Goal: Information Seeking & Learning: Learn about a topic

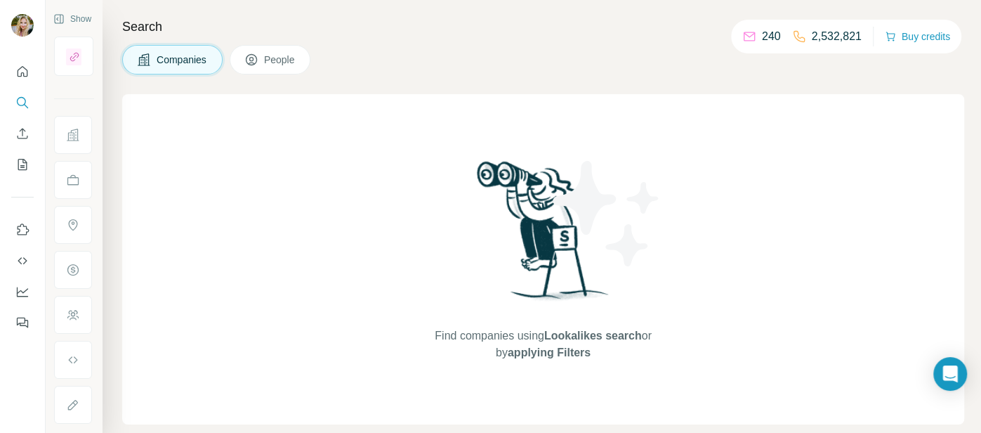
click at [157, 66] on span "Companies" at bounding box center [182, 60] width 51 height 14
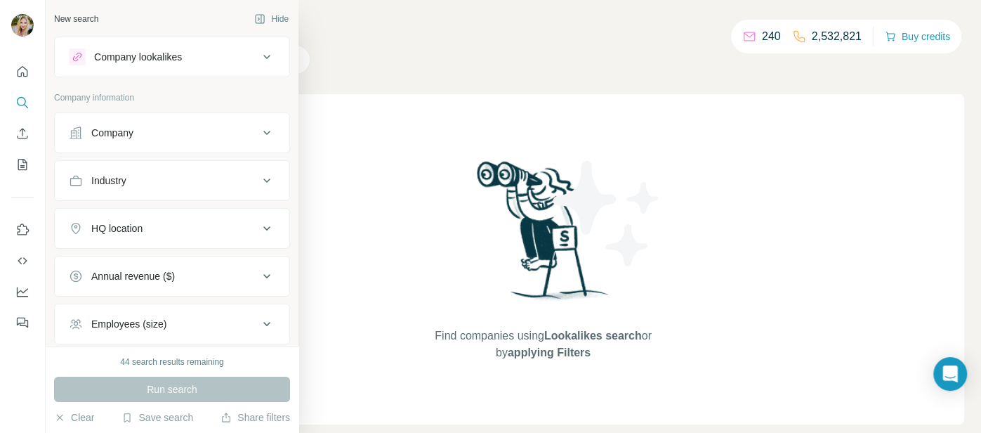
click at [265, 136] on icon at bounding box center [266, 132] width 17 height 17
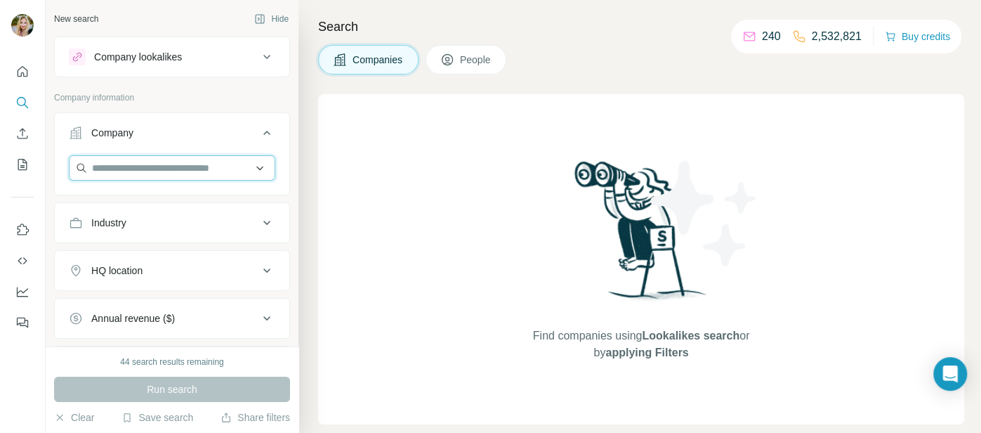
click at [185, 166] on input "text" at bounding box center [172, 167] width 206 height 25
click at [159, 224] on div "Industry" at bounding box center [164, 223] width 190 height 14
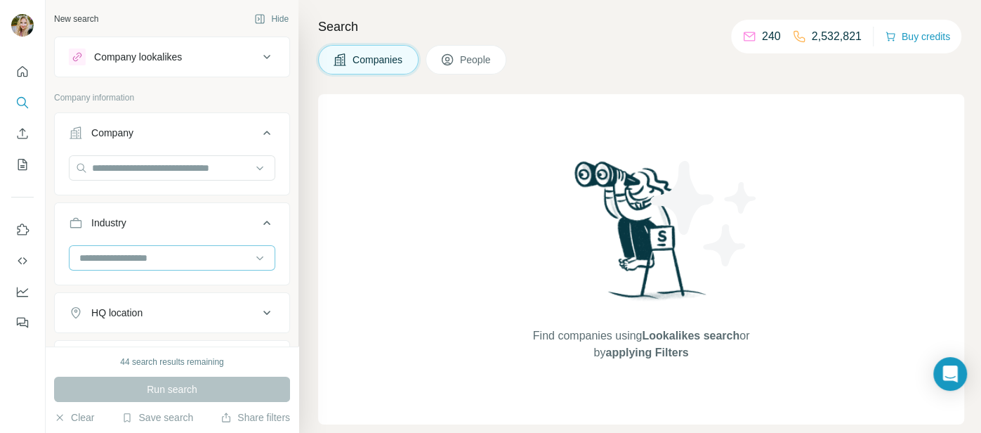
click at [129, 254] on input at bounding box center [164, 257] width 173 height 15
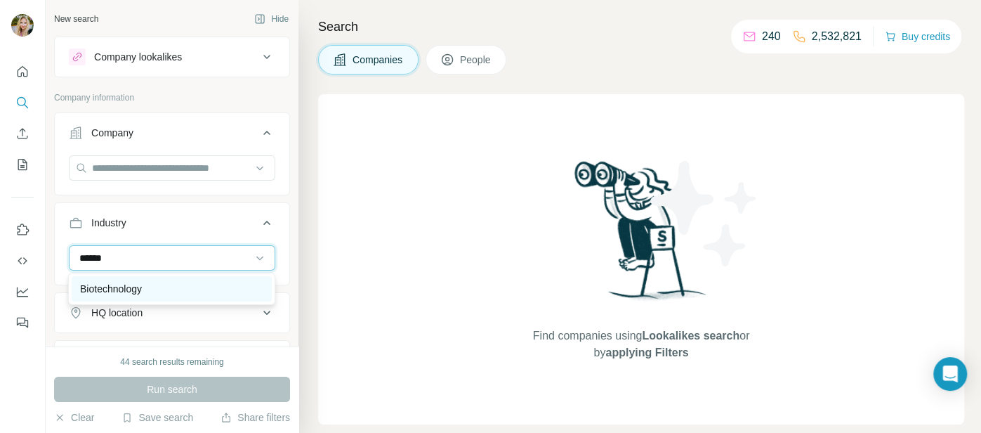
type input "******"
click at [93, 294] on p "Biotechnology" at bounding box center [111, 289] width 62 height 14
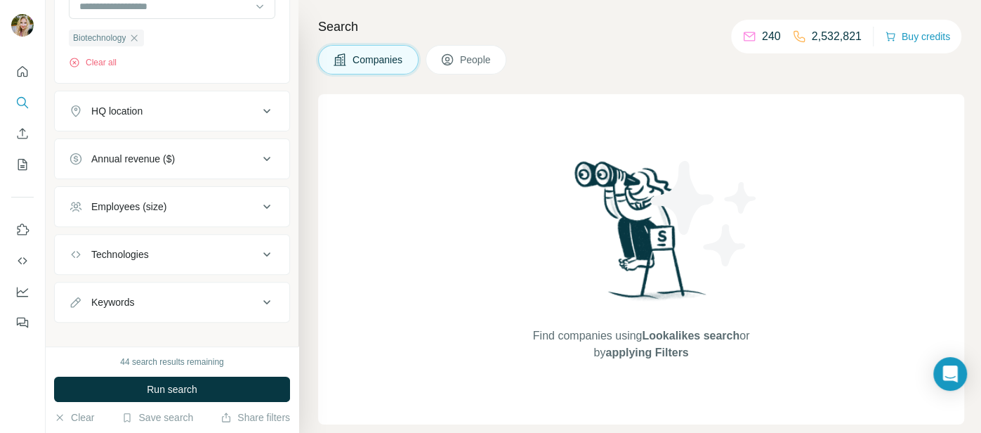
scroll to position [263, 0]
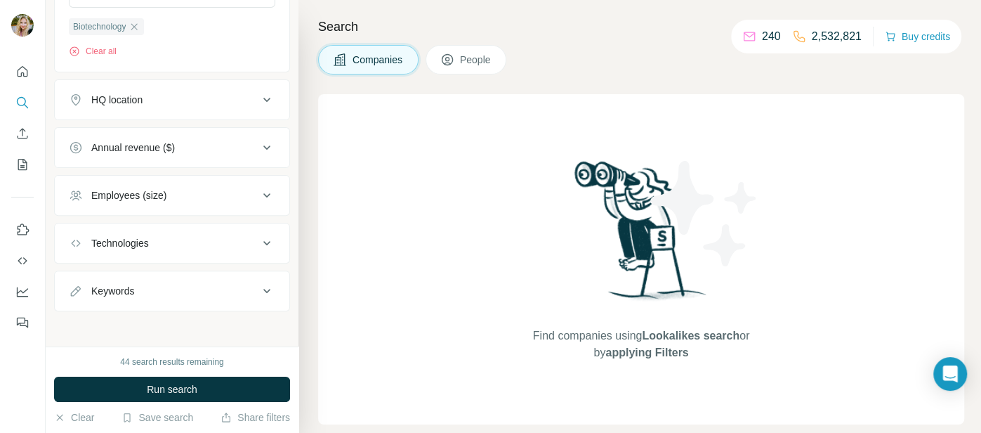
click at [269, 95] on icon at bounding box center [266, 99] width 17 height 17
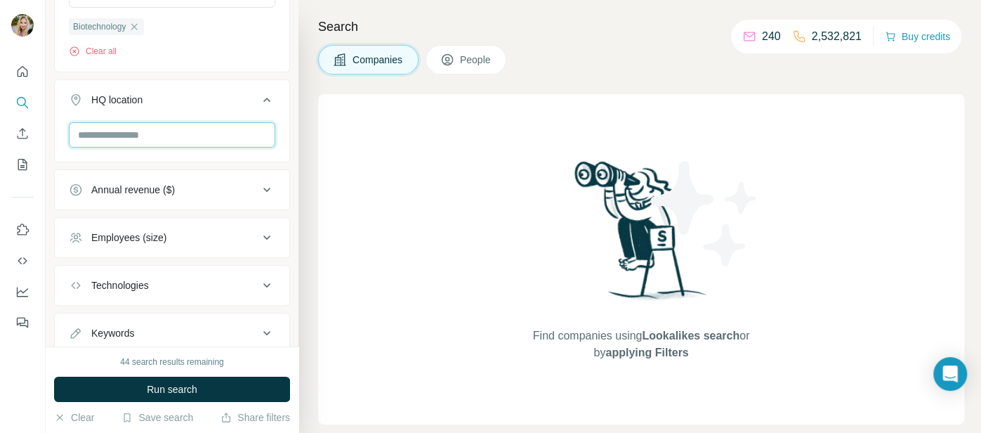
click at [223, 129] on input "text" at bounding box center [172, 134] width 206 height 25
type input "****"
click at [216, 84] on button "HQ location" at bounding box center [172, 102] width 235 height 39
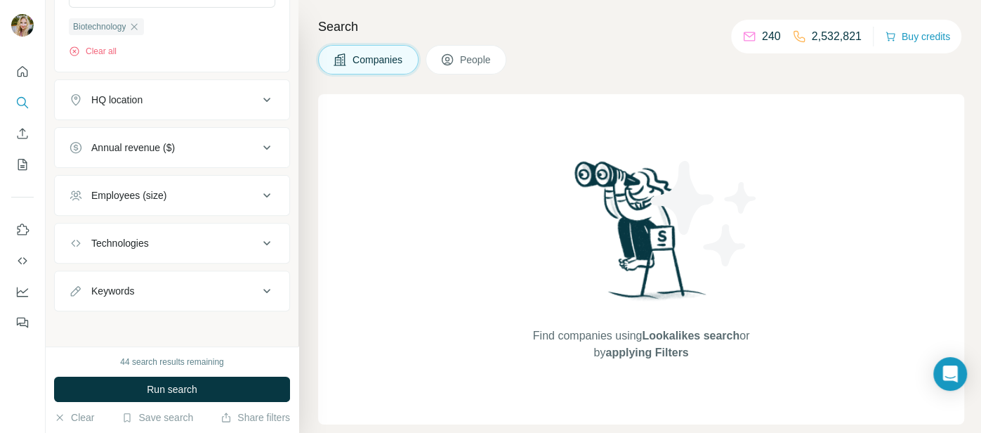
click at [192, 136] on button "Annual revenue ($)" at bounding box center [172, 148] width 235 height 34
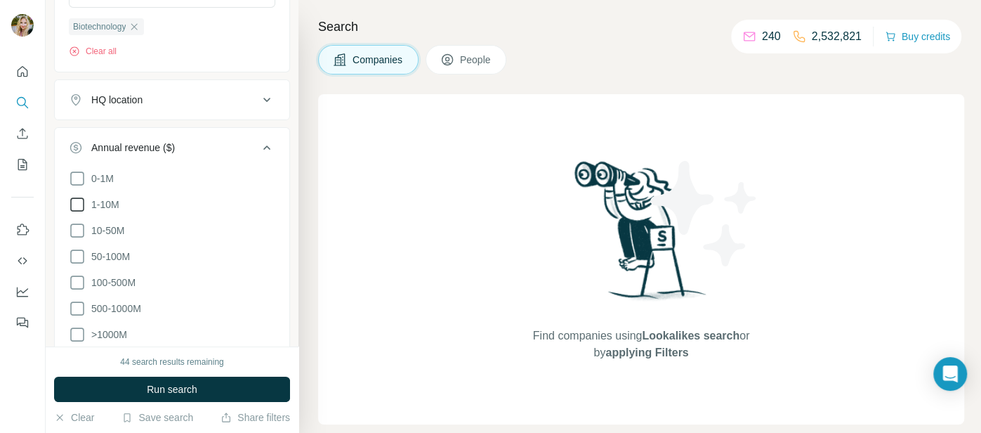
click at [75, 200] on icon at bounding box center [77, 204] width 17 height 17
click at [77, 228] on icon at bounding box center [77, 230] width 17 height 17
click at [73, 250] on icon at bounding box center [77, 256] width 17 height 17
click at [78, 278] on icon at bounding box center [77, 282] width 17 height 17
click at [77, 305] on icon at bounding box center [77, 308] width 17 height 17
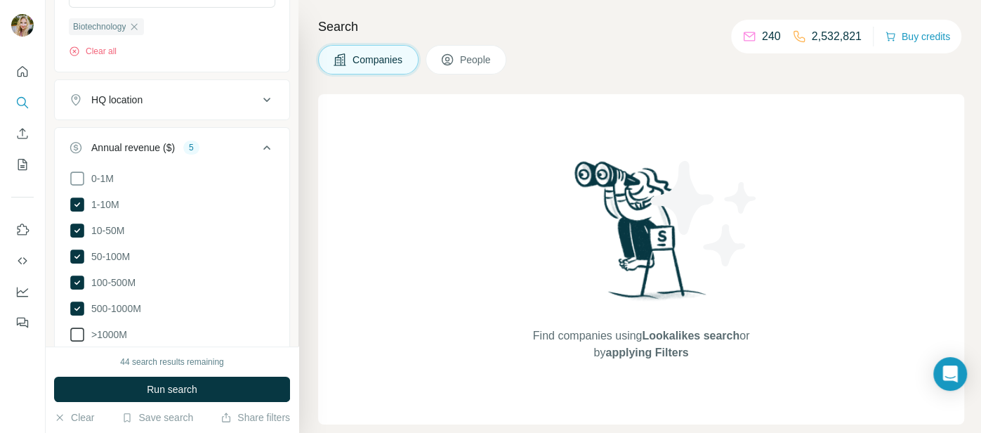
click at [77, 333] on icon at bounding box center [77, 334] width 17 height 17
click at [176, 99] on div "HQ location" at bounding box center [164, 100] width 190 height 14
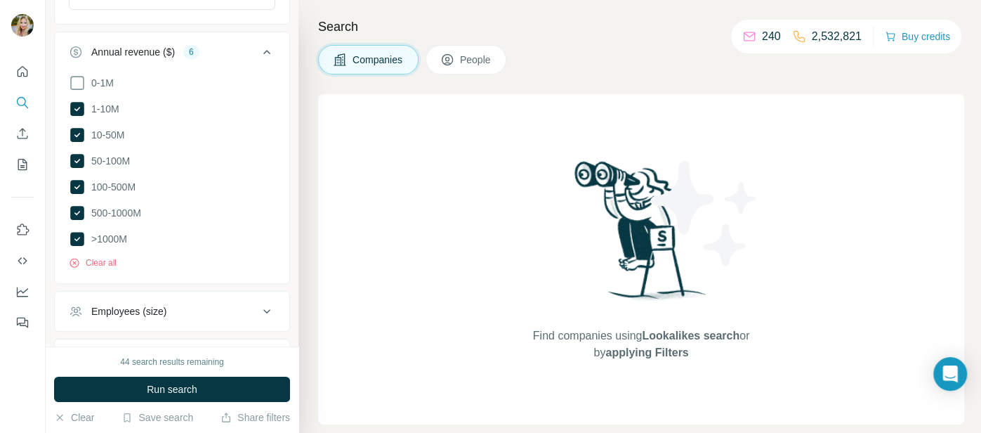
scroll to position [406, 0]
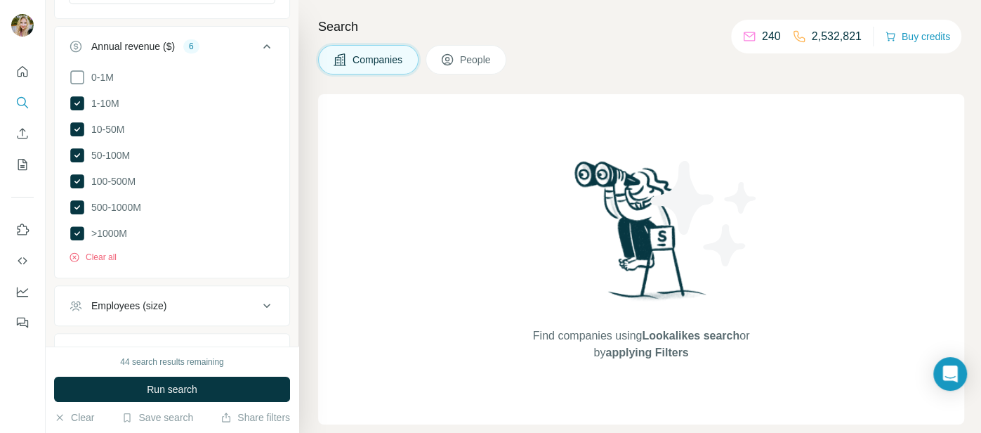
click at [268, 39] on icon at bounding box center [266, 46] width 17 height 17
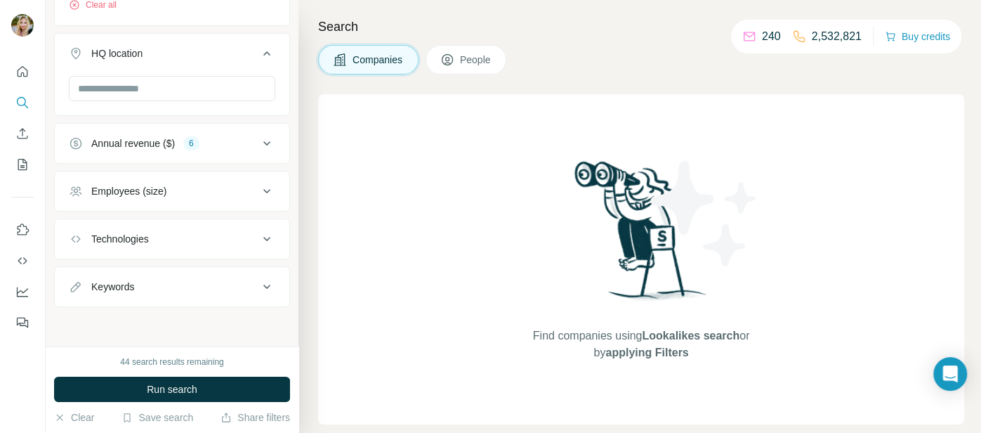
scroll to position [305, 0]
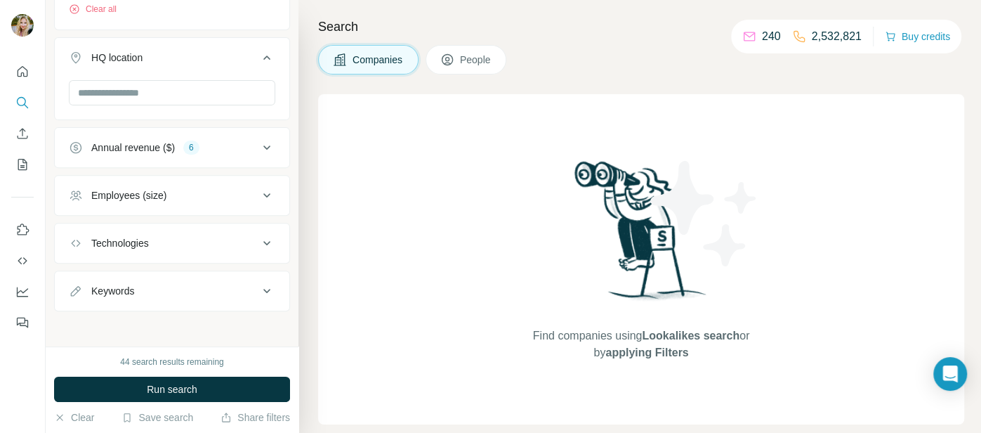
click at [263, 189] on icon at bounding box center [266, 195] width 17 height 17
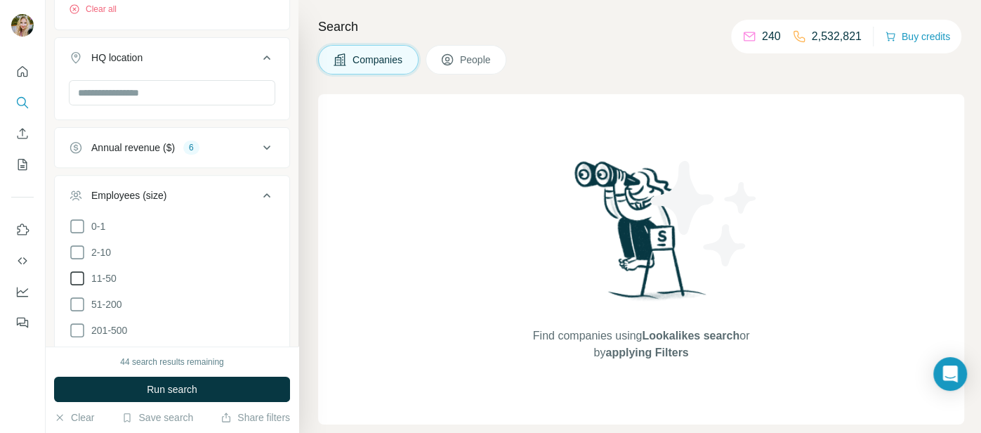
click at [71, 273] on icon at bounding box center [77, 278] width 17 height 17
click at [77, 299] on icon at bounding box center [77, 304] width 17 height 17
click at [238, 110] on div at bounding box center [172, 98] width 235 height 37
click at [261, 197] on icon at bounding box center [266, 195] width 17 height 17
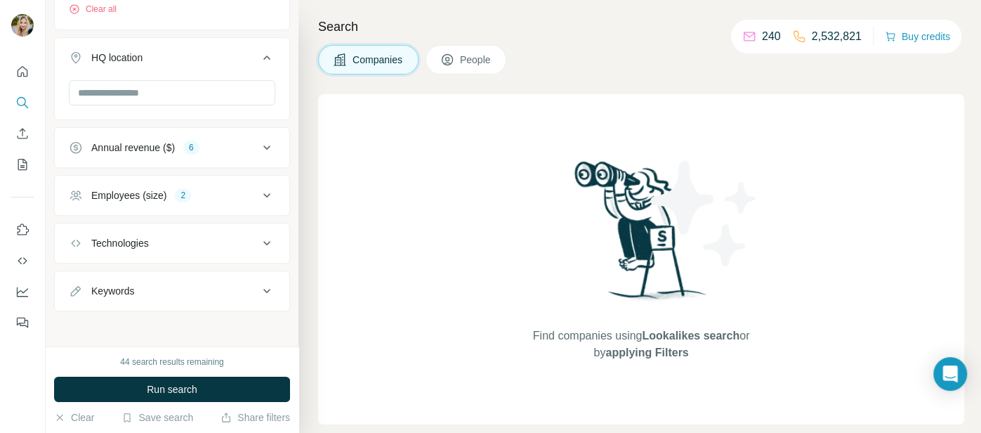
click at [265, 244] on icon at bounding box center [266, 243] width 17 height 17
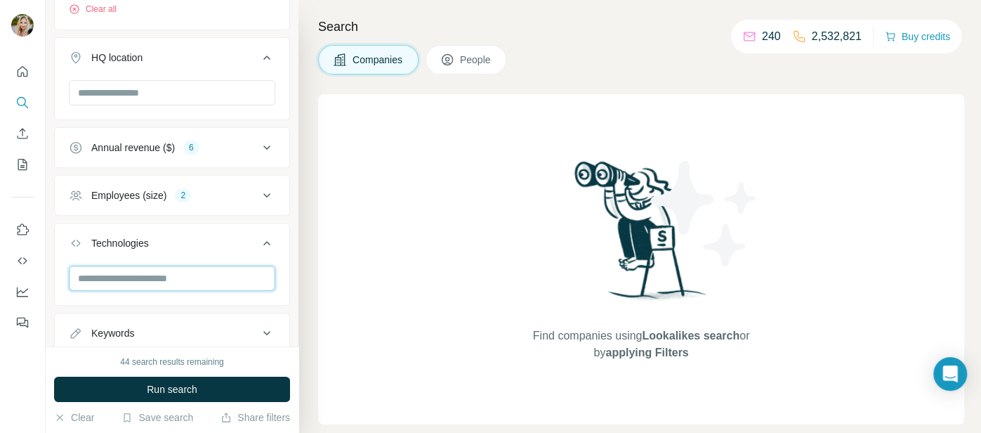
click at [220, 270] on input "text" at bounding box center [172, 277] width 206 height 25
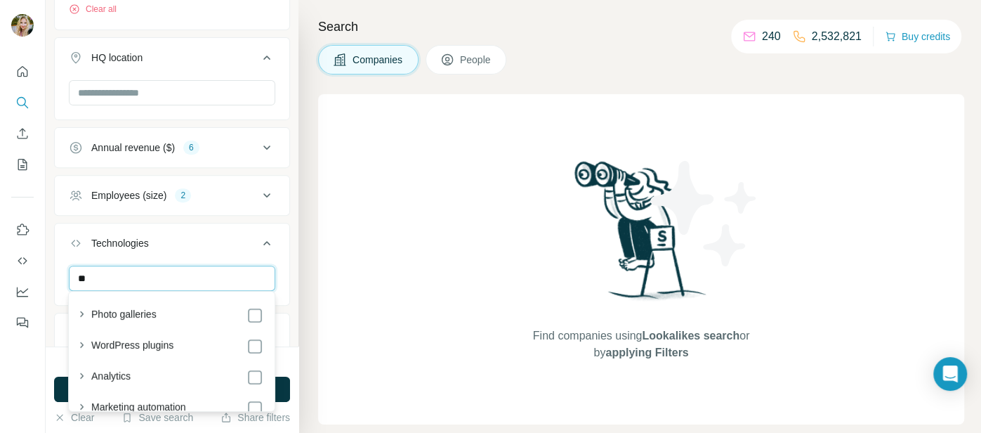
type input "**"
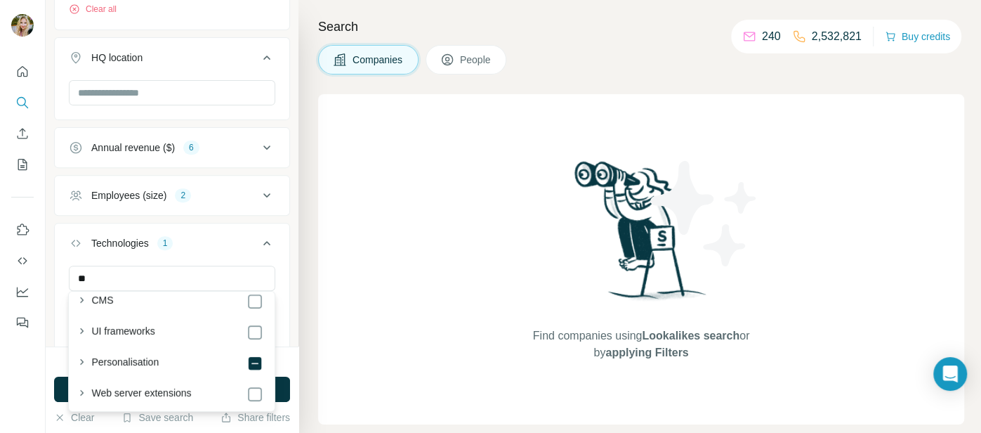
scroll to position [263, 0]
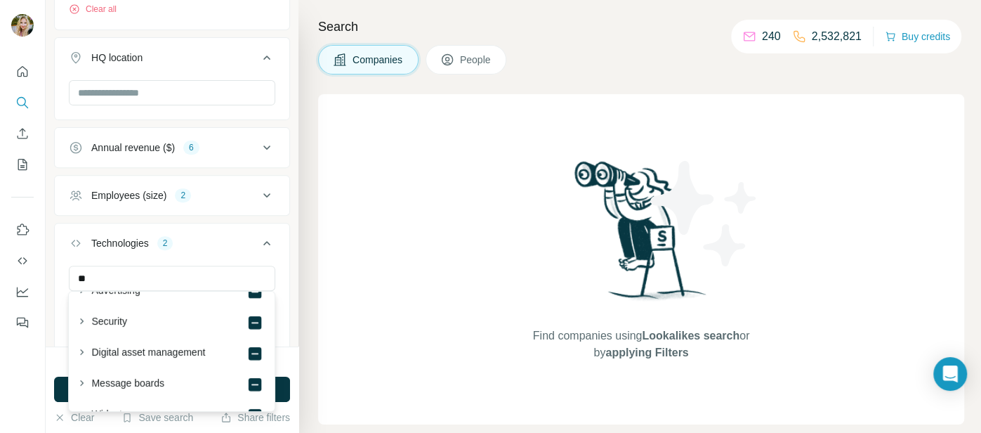
scroll to position [606, 0]
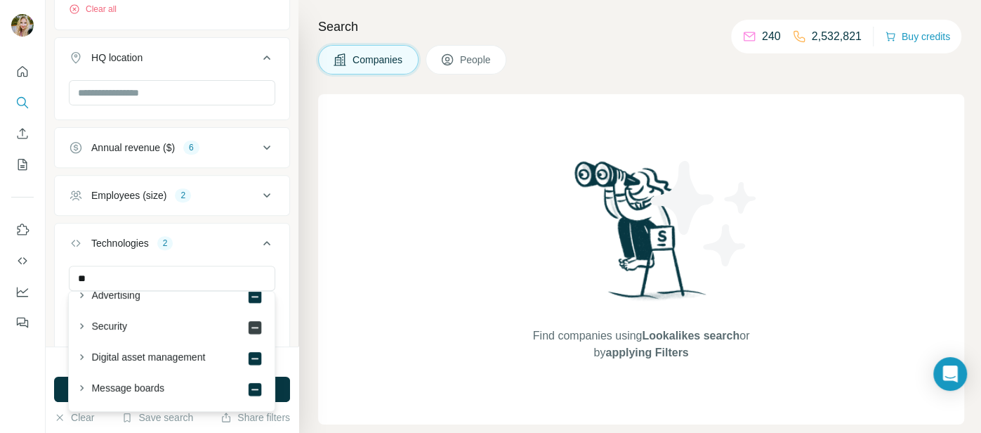
click at [254, 334] on icon at bounding box center [254, 327] width 17 height 17
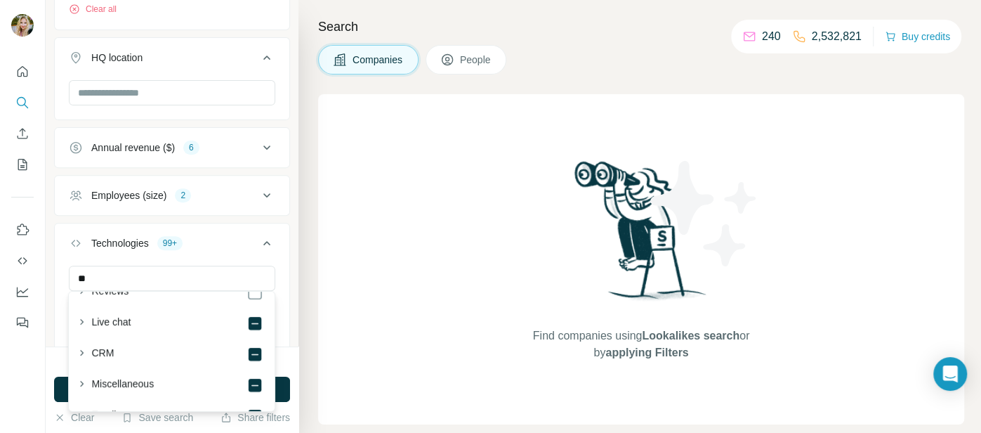
scroll to position [809, 0]
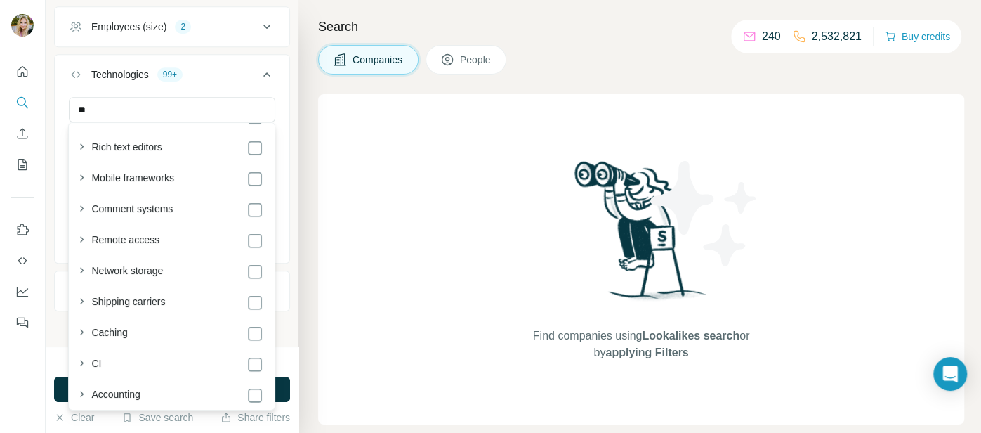
scroll to position [2813, 0]
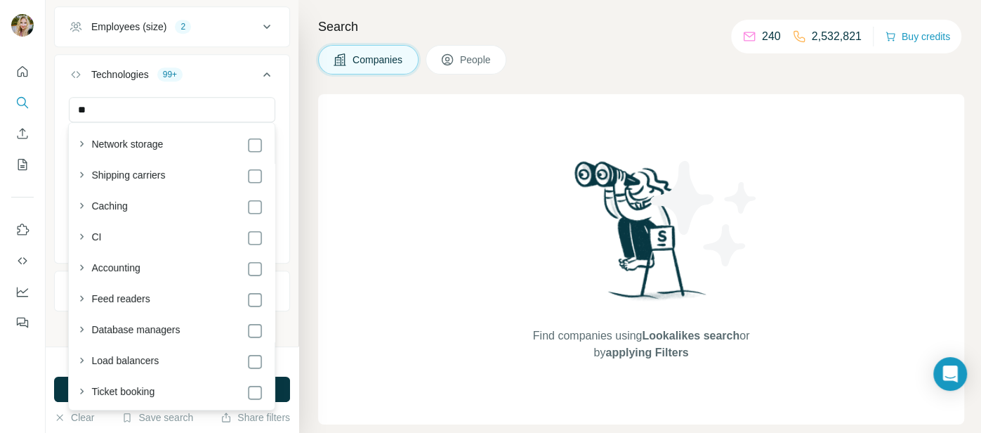
click at [341, 166] on div "Find companies using Lookalikes search or by applying Filters" at bounding box center [641, 259] width 646 height 330
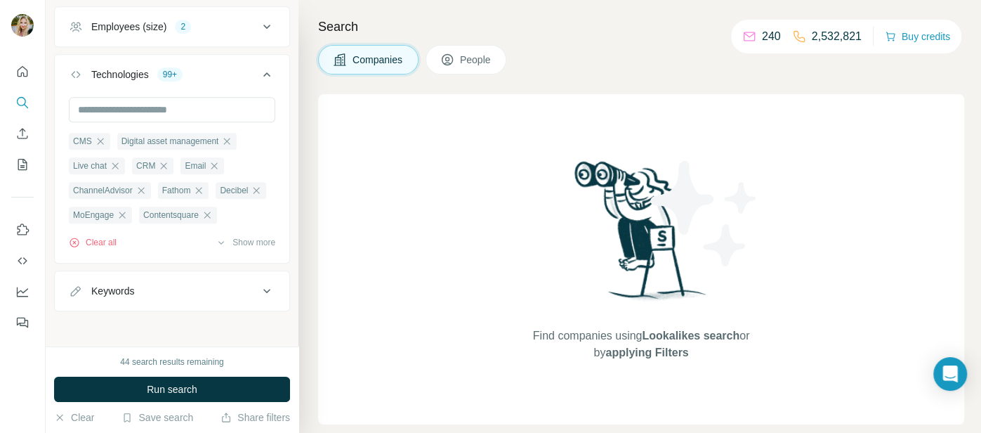
click at [268, 283] on icon at bounding box center [266, 290] width 17 height 17
click at [212, 319] on input "text" at bounding box center [158, 325] width 178 height 25
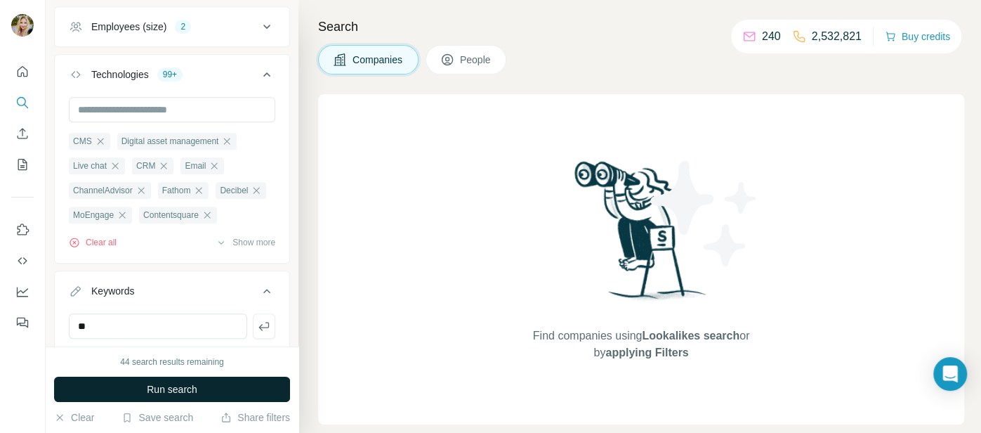
click at [232, 381] on button "Run search" at bounding box center [172, 388] width 236 height 25
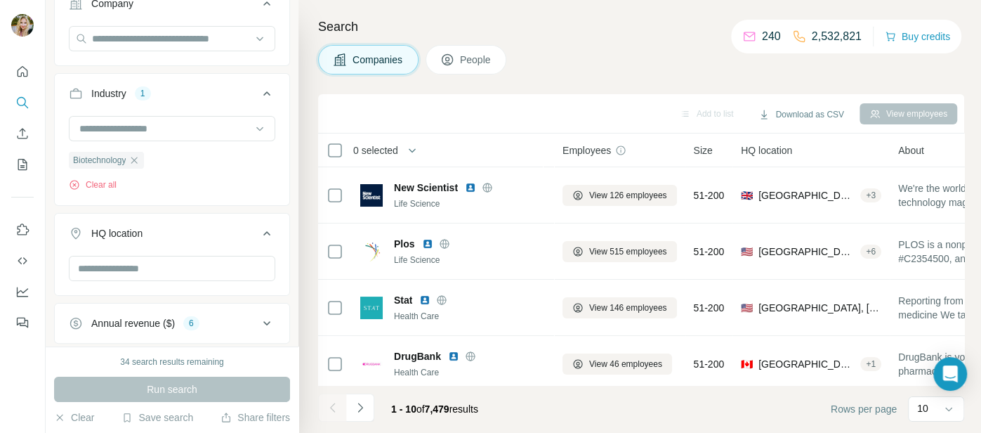
scroll to position [129, 0]
click at [230, 267] on input "text" at bounding box center [172, 268] width 206 height 25
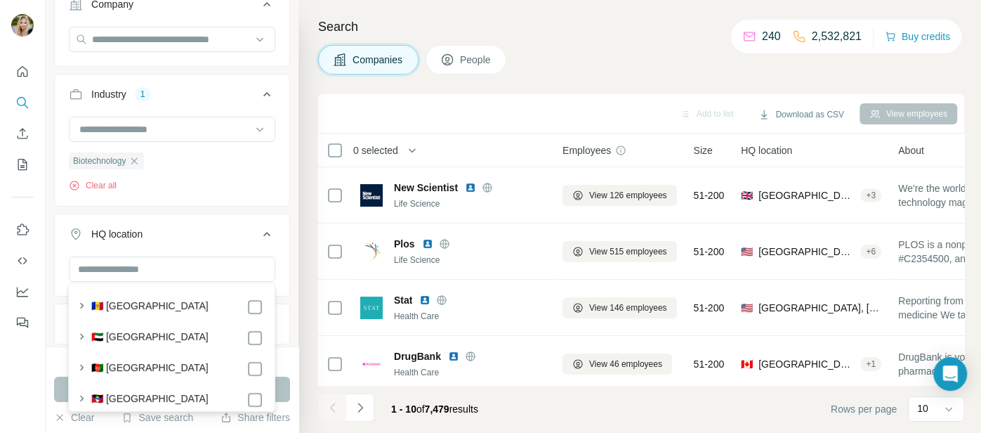
click at [159, 366] on label "🇦🇫 [GEOGRAPHIC_DATA]" at bounding box center [149, 368] width 117 height 17
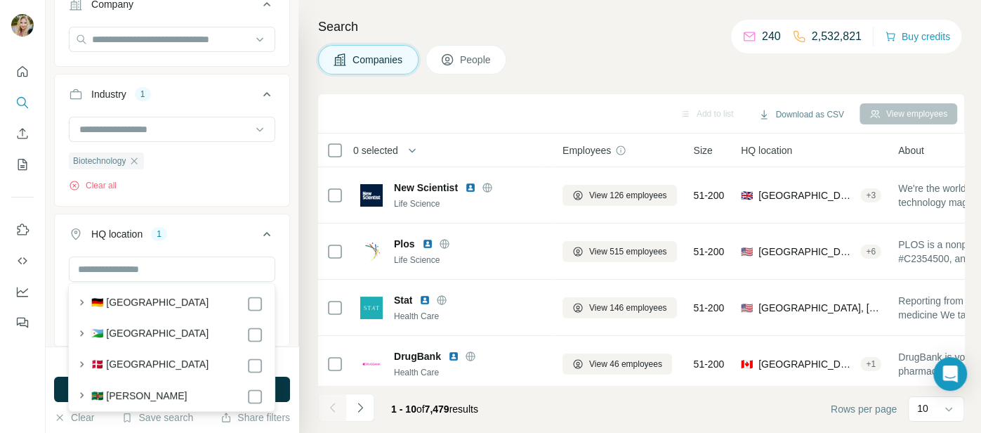
scroll to position [1698, 0]
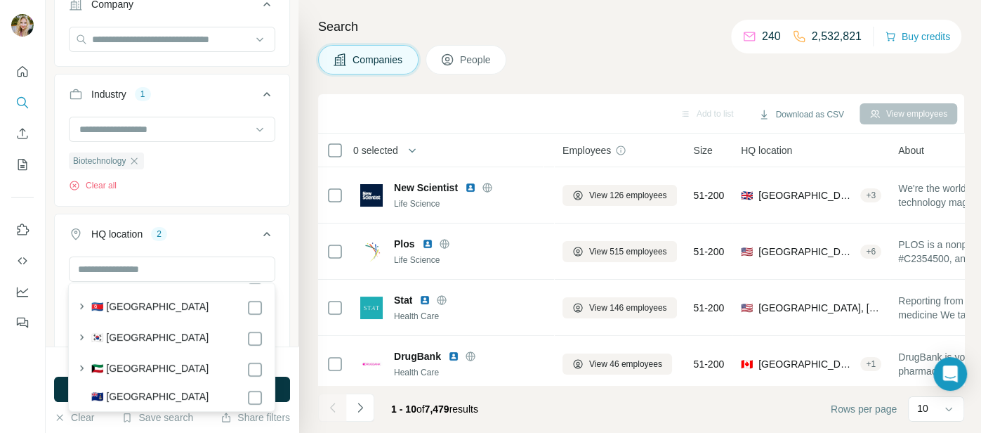
scroll to position [3677, 0]
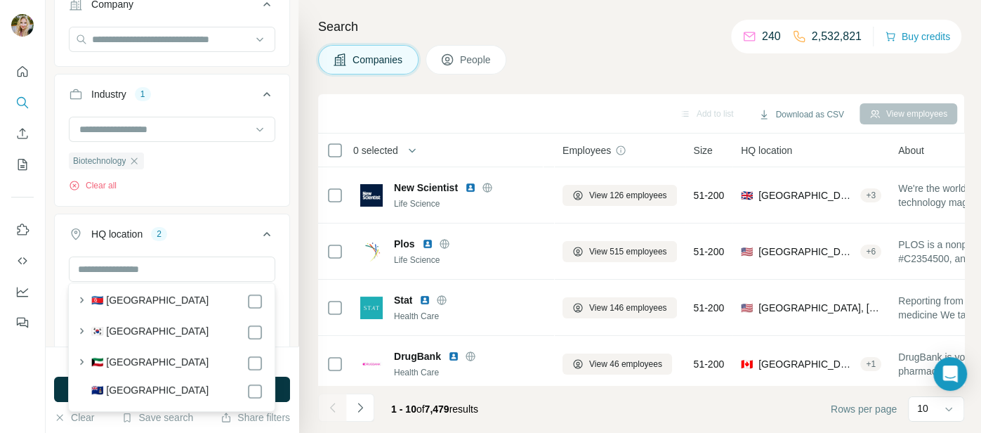
click at [173, 383] on label "🇰🇾 [GEOGRAPHIC_DATA]" at bounding box center [149, 391] width 117 height 17
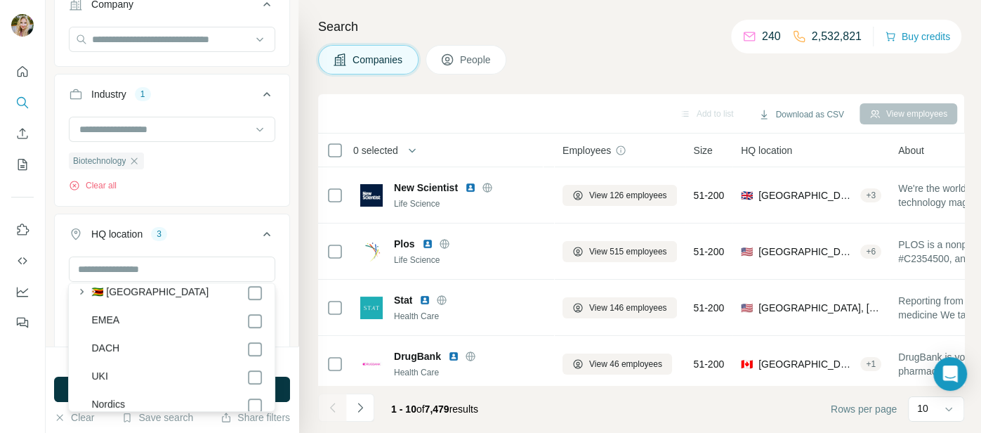
scroll to position [7626, 0]
click at [222, 343] on div "DACH" at bounding box center [177, 351] width 172 height 17
click at [261, 233] on icon at bounding box center [266, 233] width 17 height 17
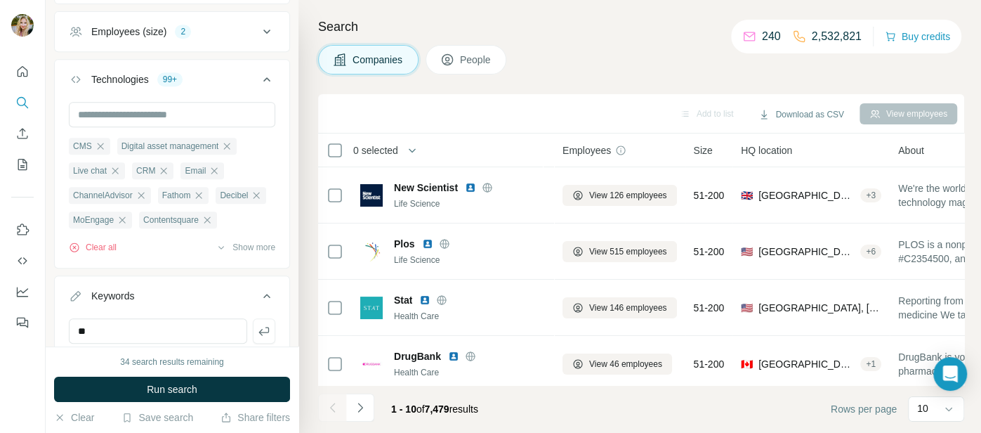
scroll to position [473, 0]
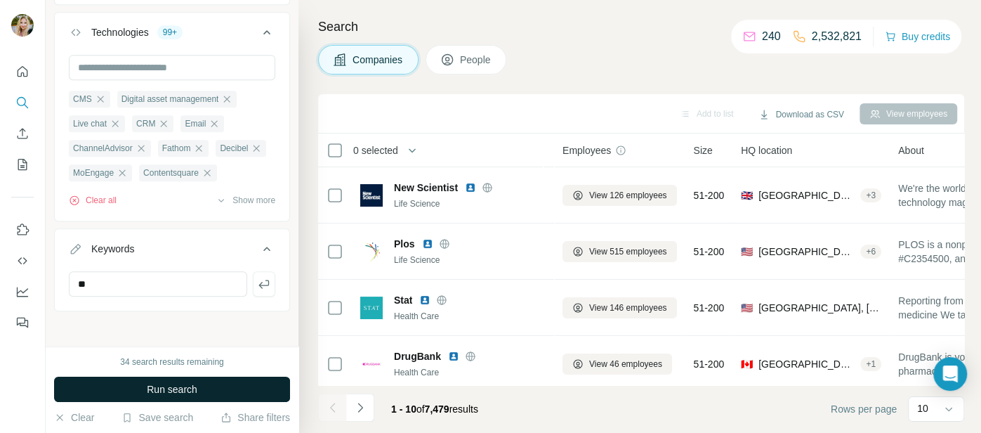
click at [247, 387] on button "Run search" at bounding box center [172, 388] width 236 height 25
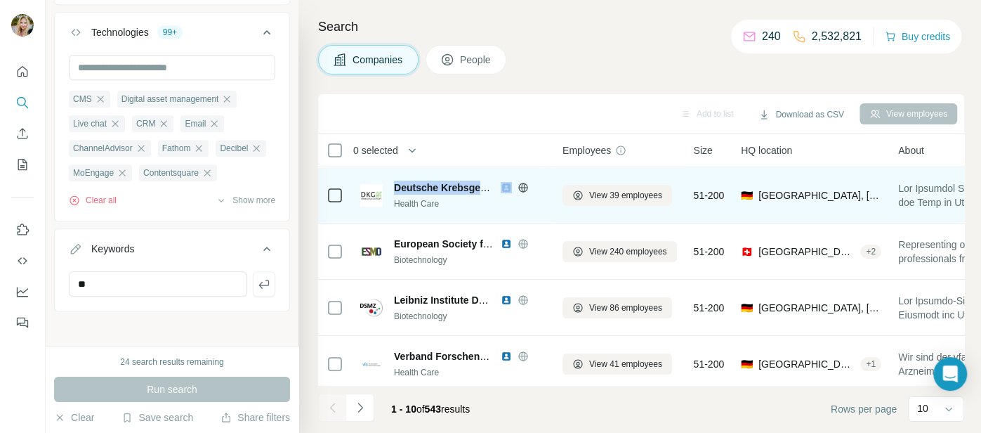
drag, startPoint x: 392, startPoint y: 185, endPoint x: 517, endPoint y: 189, distance: 125.1
click at [517, 189] on div "Deutsche Krebsgesellschaft e V DKG Health Care" at bounding box center [452, 194] width 185 height 29
copy div "Deutsche Krebsgesellschaft e V DKG"
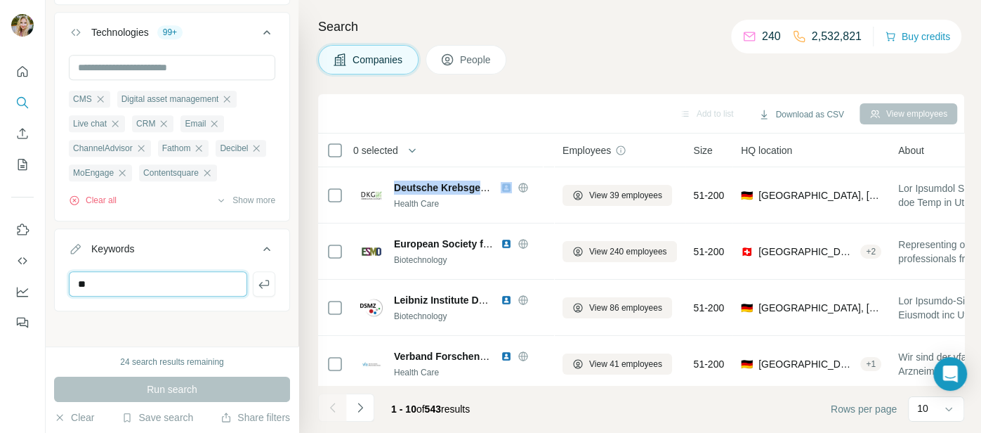
click at [131, 279] on input "**" at bounding box center [158, 283] width 178 height 25
click at [202, 280] on input "**" at bounding box center [158, 283] width 178 height 25
type input "**********"
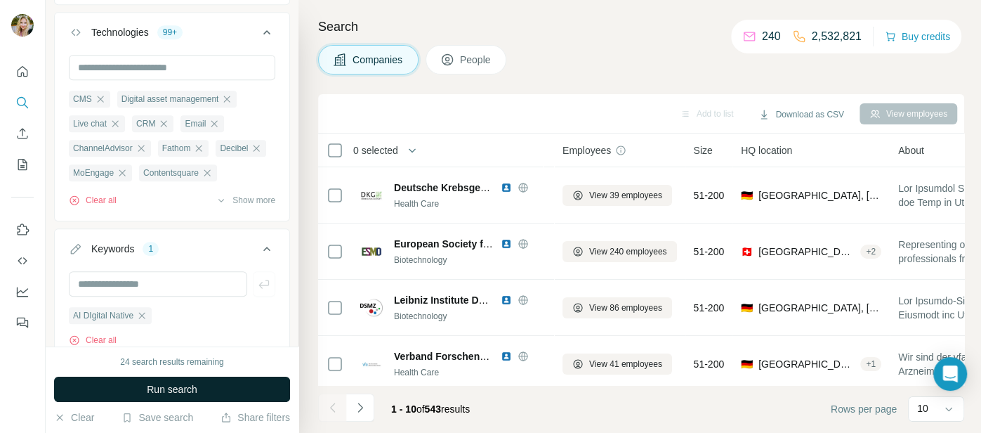
click at [151, 387] on span "Run search" at bounding box center [172, 389] width 51 height 14
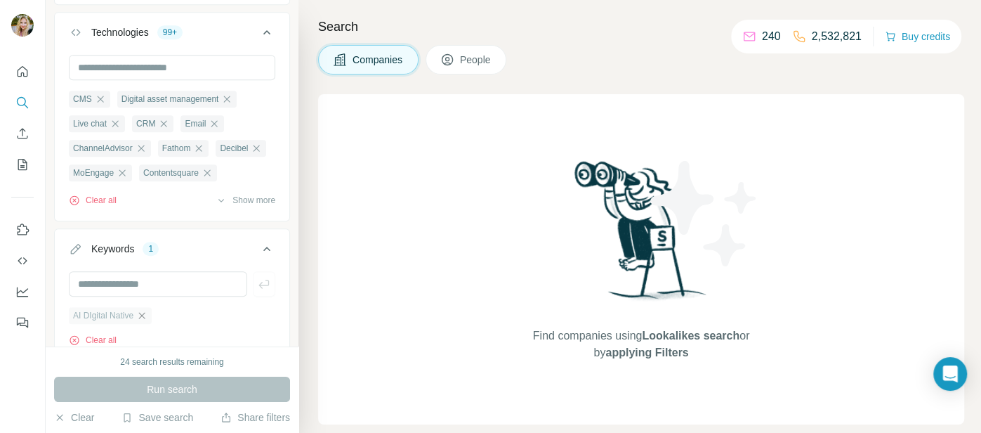
click at [146, 310] on icon "button" at bounding box center [141, 315] width 11 height 11
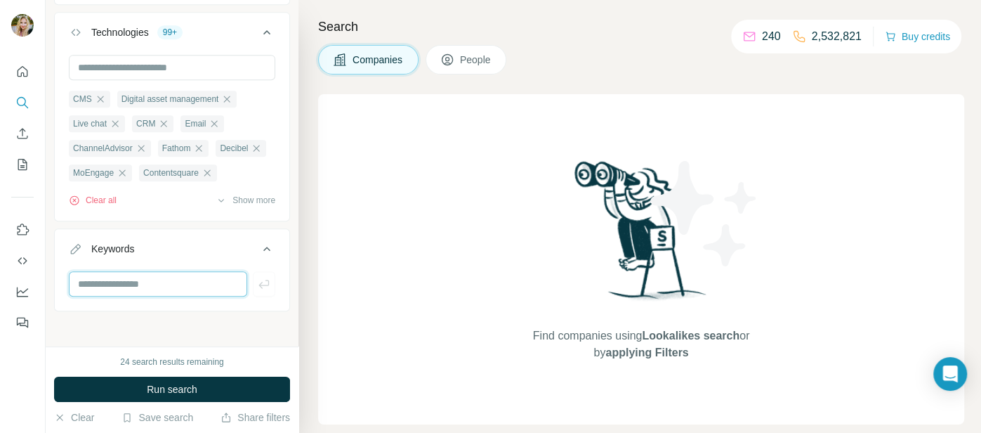
click at [162, 277] on input "text" at bounding box center [158, 283] width 178 height 25
type input "**"
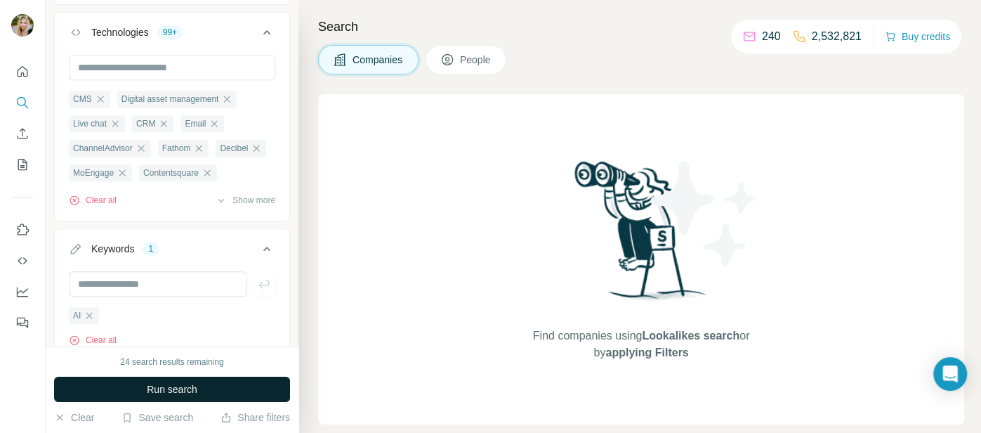
click at [145, 387] on button "Run search" at bounding box center [172, 388] width 236 height 25
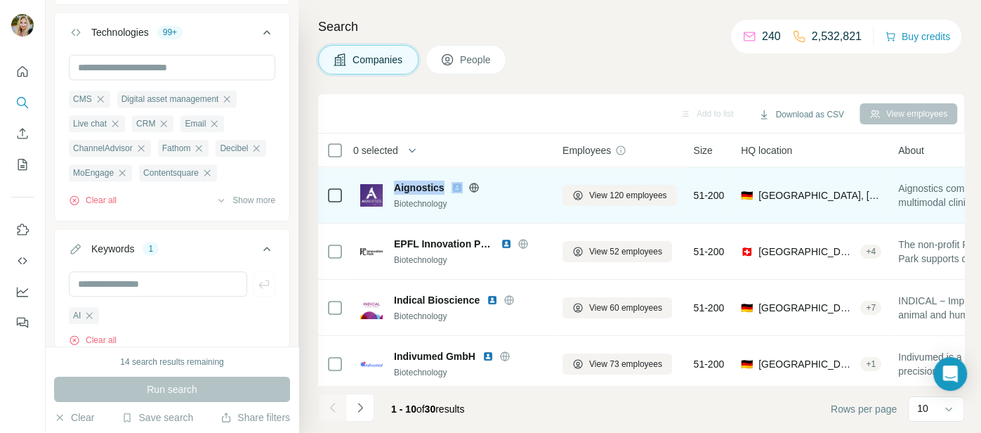
drag, startPoint x: 395, startPoint y: 190, endPoint x: 448, endPoint y: 182, distance: 53.3
click at [448, 182] on div "Aignostics" at bounding box center [470, 187] width 152 height 14
copy span "Aignostics"
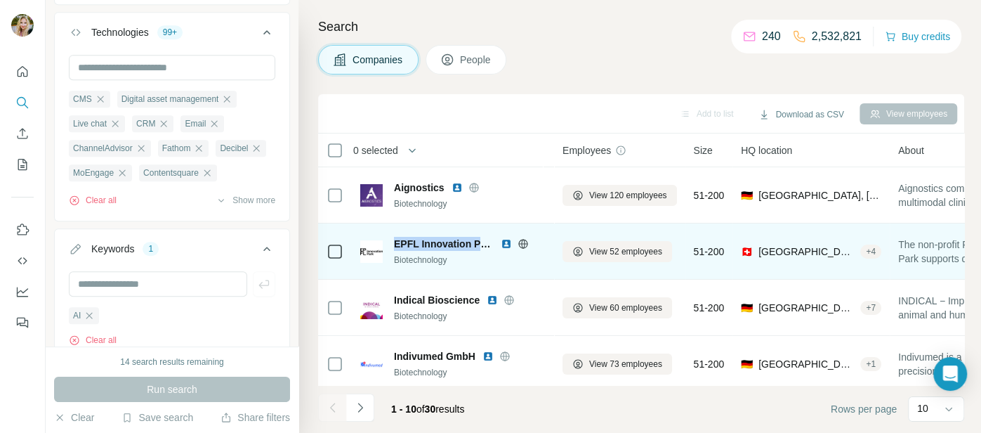
drag, startPoint x: 393, startPoint y: 243, endPoint x: 496, endPoint y: 246, distance: 103.3
click at [496, 246] on div "EPFL Innovation Park Biotechnology" at bounding box center [452, 251] width 185 height 29
copy span "EPFL Innovation Park"
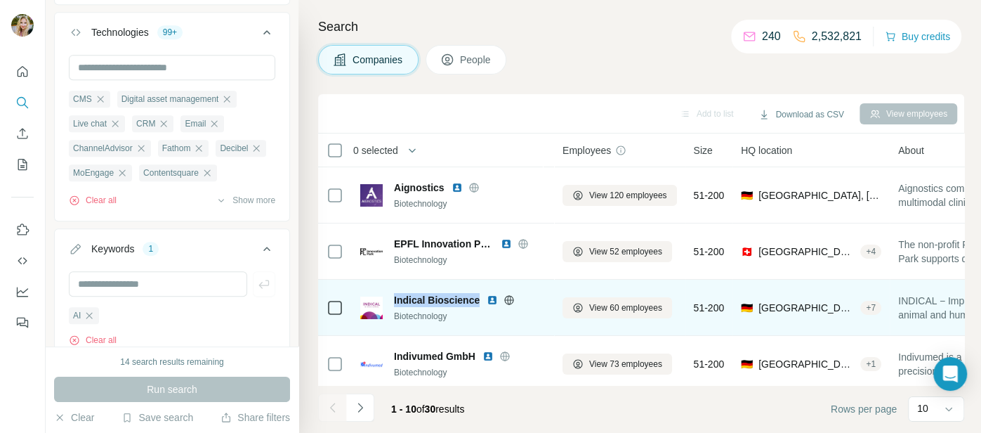
drag, startPoint x: 393, startPoint y: 299, endPoint x: 480, endPoint y: 300, distance: 87.1
click at [480, 300] on div "Indical Bioscience" at bounding box center [470, 300] width 152 height 14
copy span "Indical Bioscience"
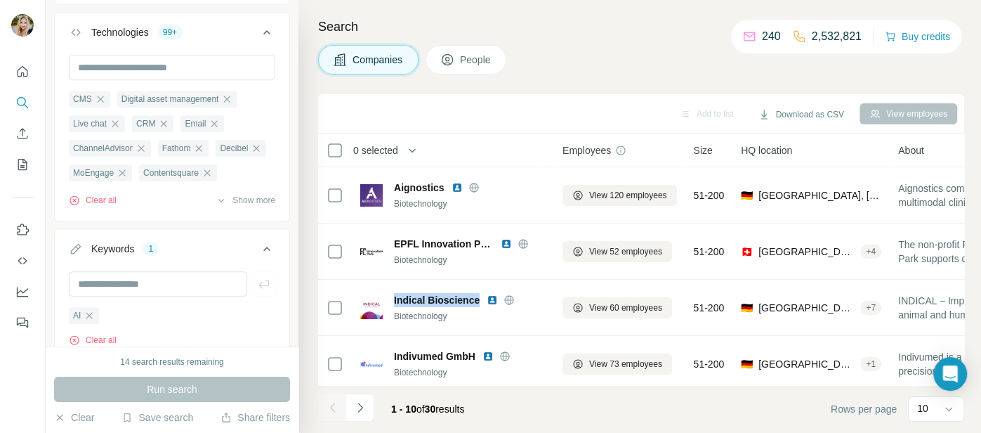
copy span "Indical Bioscience"
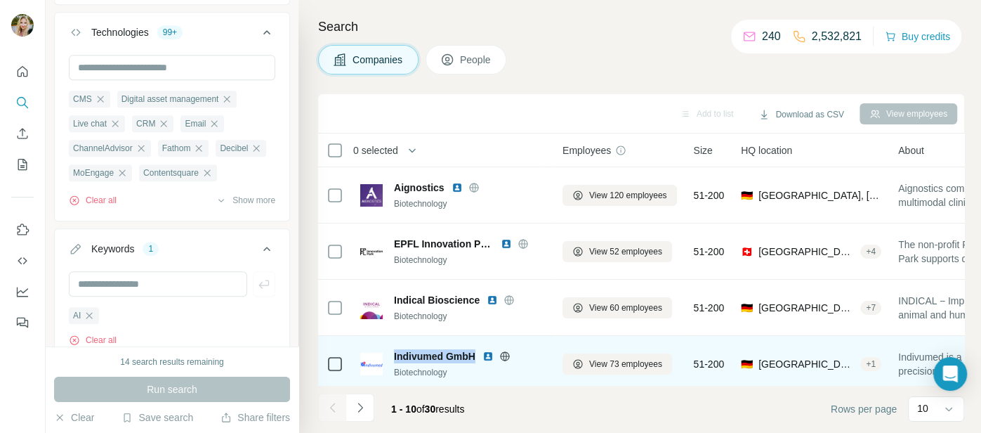
drag, startPoint x: 393, startPoint y: 356, endPoint x: 478, endPoint y: 352, distance: 85.1
click at [478, 352] on div "Indivumed GmbH" at bounding box center [470, 356] width 152 height 14
copy span "Indivumed GmbH"
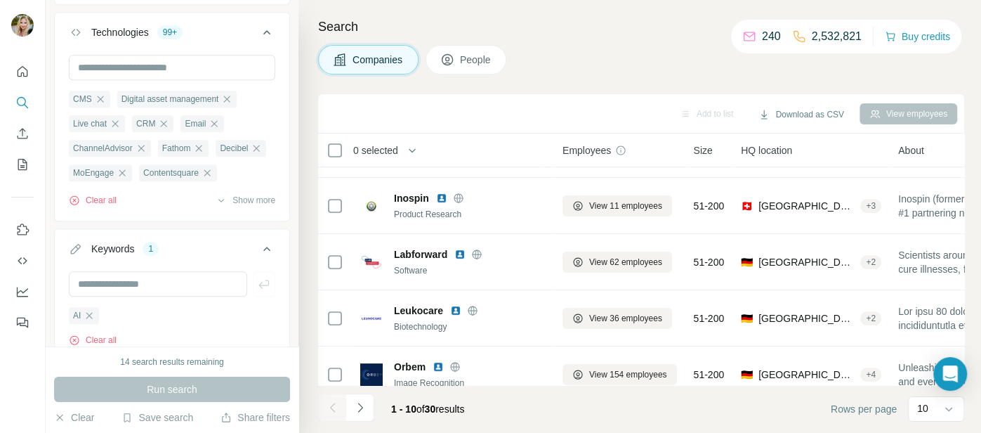
scroll to position [216, 0]
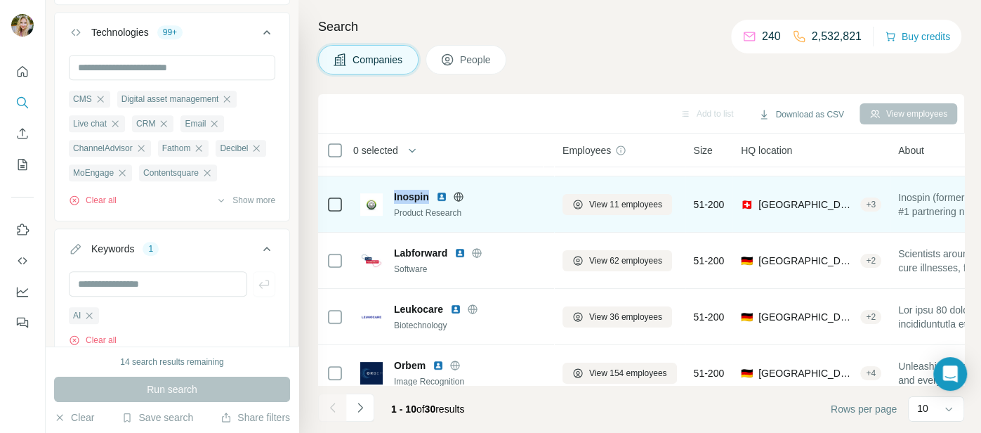
drag, startPoint x: 393, startPoint y: 193, endPoint x: 430, endPoint y: 197, distance: 37.4
click at [430, 197] on div "Inospin Product Research" at bounding box center [452, 204] width 185 height 29
copy span "Inospin"
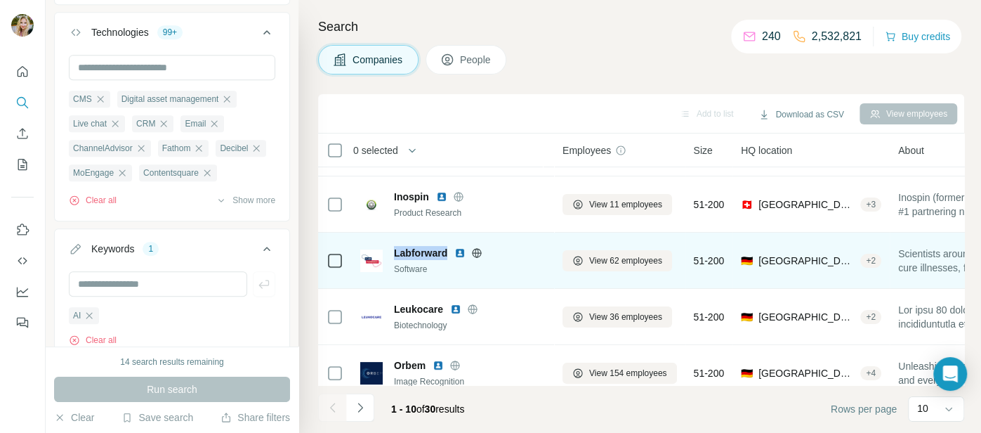
drag, startPoint x: 393, startPoint y: 251, endPoint x: 449, endPoint y: 251, distance: 56.9
click at [449, 251] on div "Labforward Software" at bounding box center [452, 260] width 185 height 29
copy span "Labforward"
click at [460, 254] on img at bounding box center [459, 252] width 11 height 11
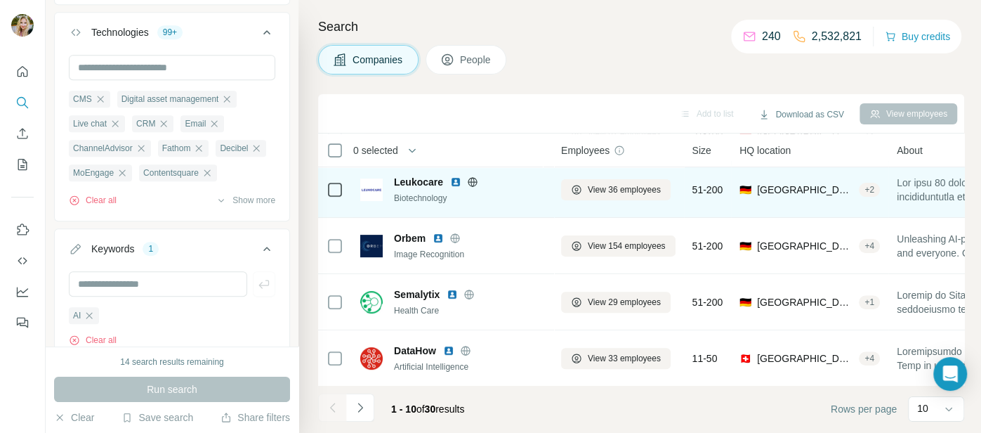
scroll to position [343, 0]
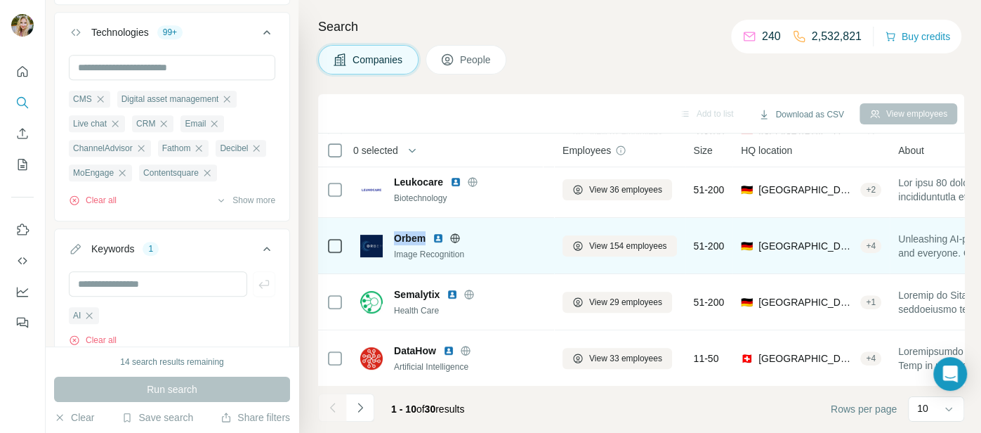
drag, startPoint x: 394, startPoint y: 232, endPoint x: 426, endPoint y: 233, distance: 32.3
click at [426, 233] on div "Orbem" at bounding box center [470, 238] width 152 height 14
copy span "Orbem"
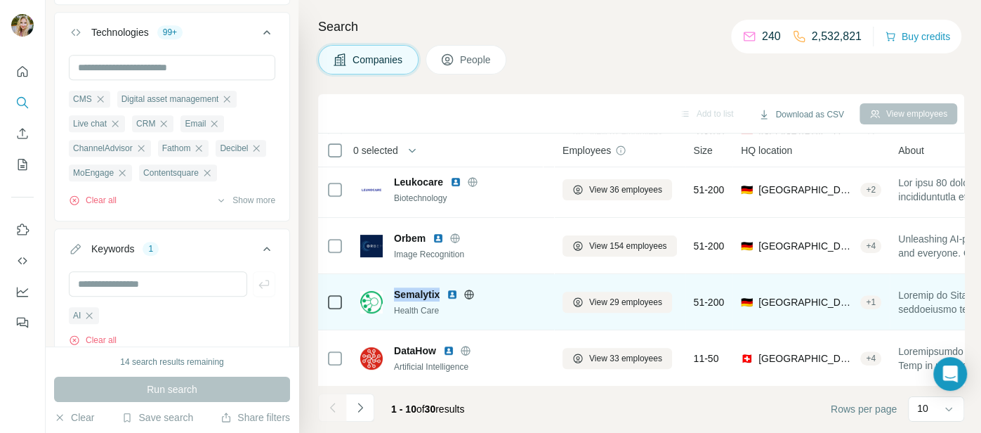
drag, startPoint x: 395, startPoint y: 291, endPoint x: 442, endPoint y: 289, distance: 46.4
click at [442, 289] on div "Semalytix" at bounding box center [470, 294] width 152 height 14
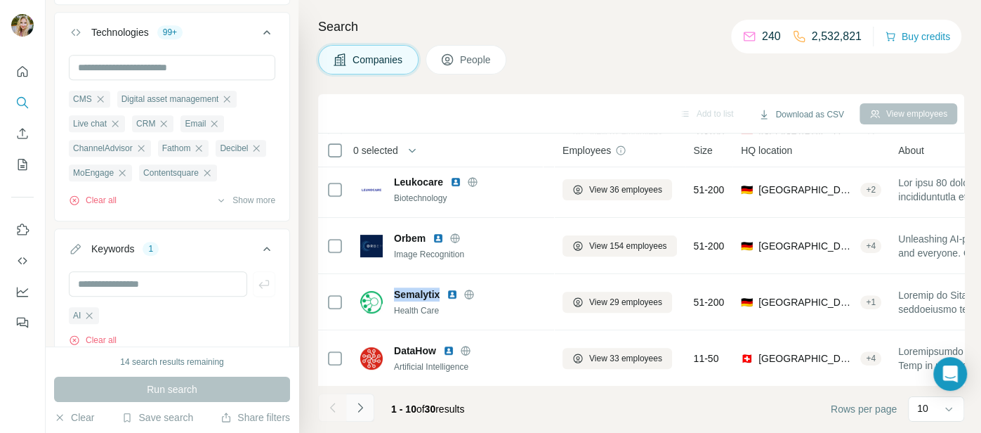
click at [353, 407] on icon "Navigate to next page" at bounding box center [360, 407] width 14 height 14
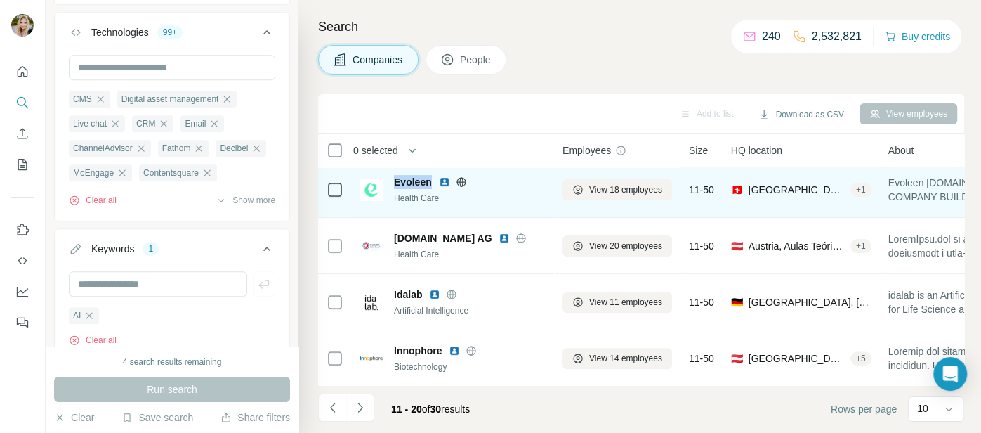
drag, startPoint x: 400, startPoint y: 180, endPoint x: 433, endPoint y: 178, distance: 33.1
click at [433, 178] on div "Evoleen" at bounding box center [470, 182] width 152 height 14
click at [443, 180] on img at bounding box center [444, 181] width 11 height 11
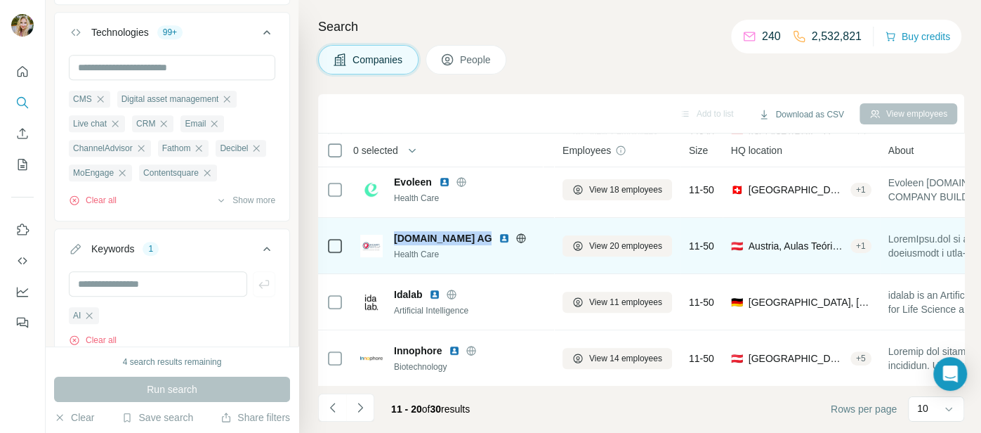
drag, startPoint x: 395, startPoint y: 237, endPoint x: 473, endPoint y: 230, distance: 78.3
click at [473, 231] on span "[DOMAIN_NAME] AG" at bounding box center [443, 238] width 98 height 14
click at [499, 237] on img at bounding box center [504, 237] width 11 height 11
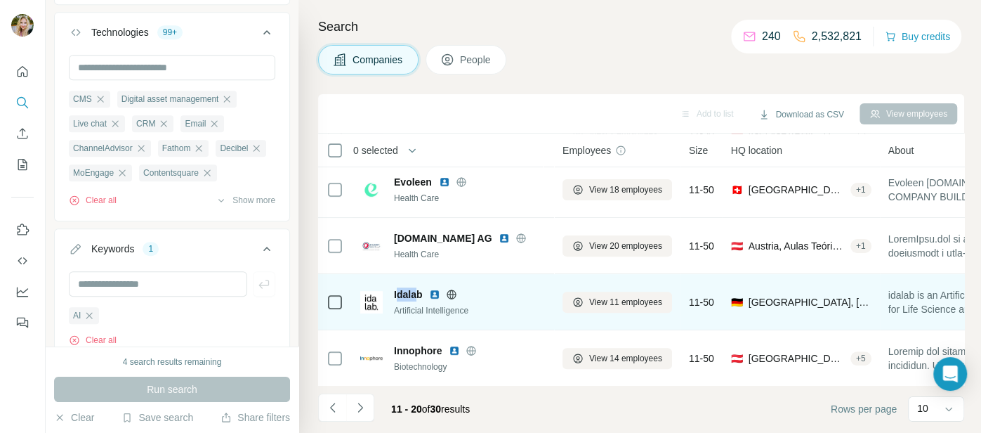
drag, startPoint x: 395, startPoint y: 290, endPoint x: 415, endPoint y: 293, distance: 19.9
click at [415, 293] on span "Idalab" at bounding box center [408, 294] width 28 height 14
drag, startPoint x: 391, startPoint y: 289, endPoint x: 423, endPoint y: 294, distance: 32.7
click at [423, 294] on div "Idalab Artificial Intelligence" at bounding box center [452, 301] width 185 height 29
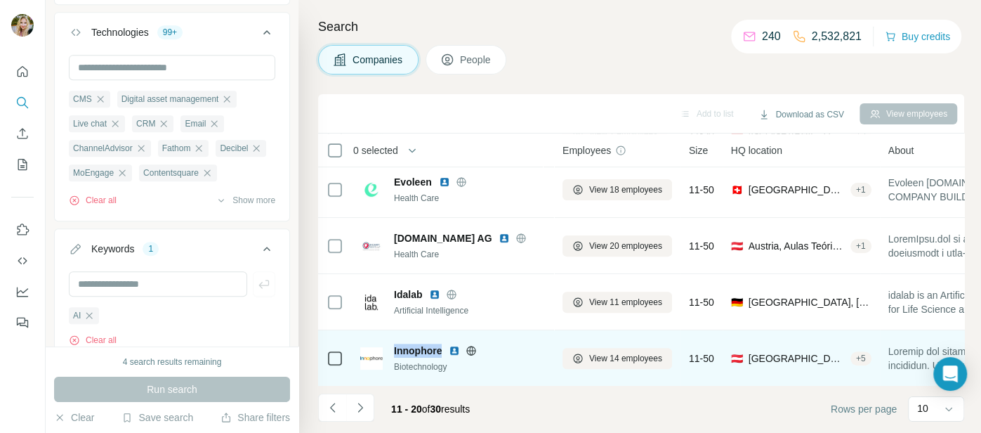
drag, startPoint x: 391, startPoint y: 347, endPoint x: 442, endPoint y: 349, distance: 51.3
click at [442, 349] on div "Innophore Biotechnology" at bounding box center [452, 357] width 185 height 29
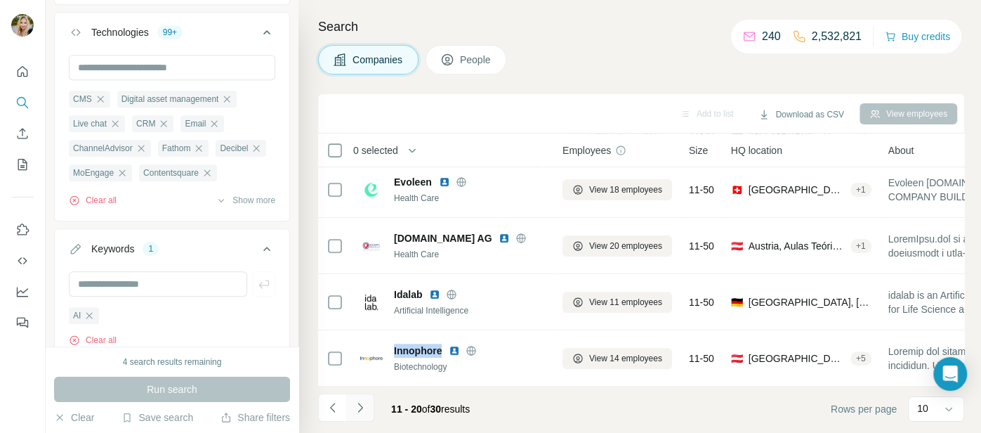
click at [357, 409] on icon "Navigate to next page" at bounding box center [360, 407] width 14 height 14
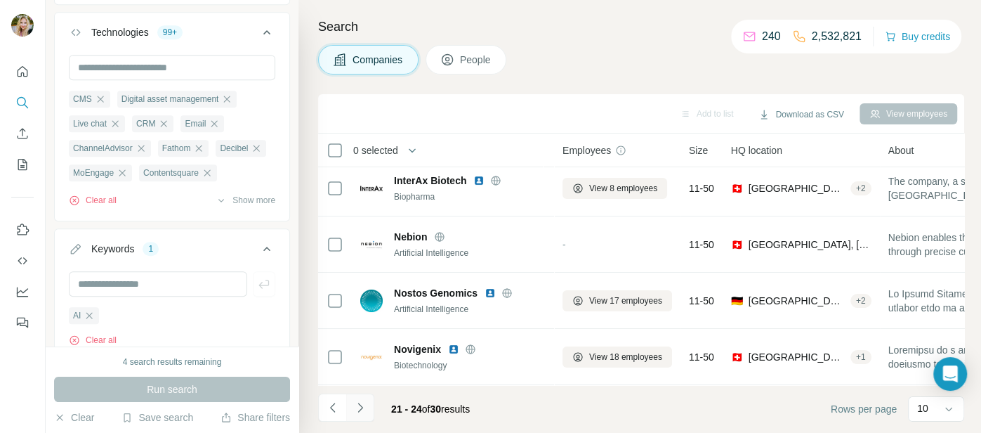
scroll to position [6, 0]
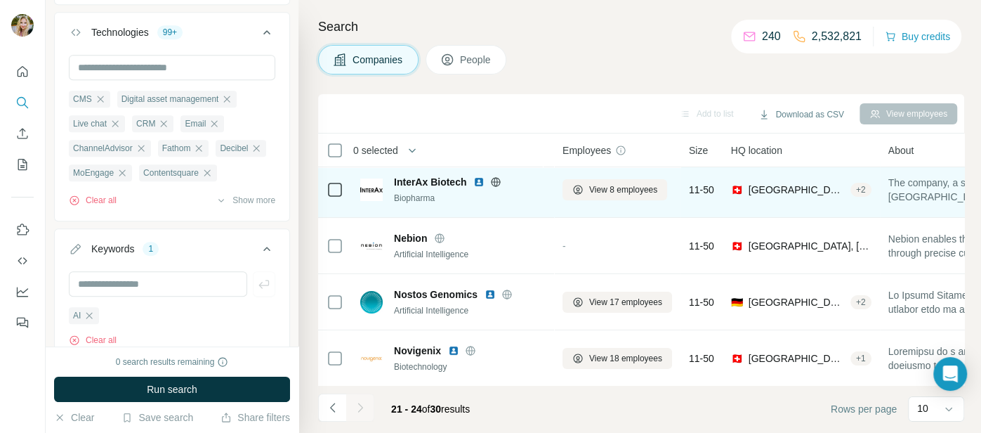
click at [397, 175] on span "InterAx Biotech" at bounding box center [430, 182] width 72 height 14
click at [402, 186] on span "InterAx Biotech" at bounding box center [430, 182] width 72 height 14
drag, startPoint x: 394, startPoint y: 183, endPoint x: 468, endPoint y: 184, distance: 73.7
click at [468, 184] on div "InterAx Biotech" at bounding box center [470, 182] width 152 height 14
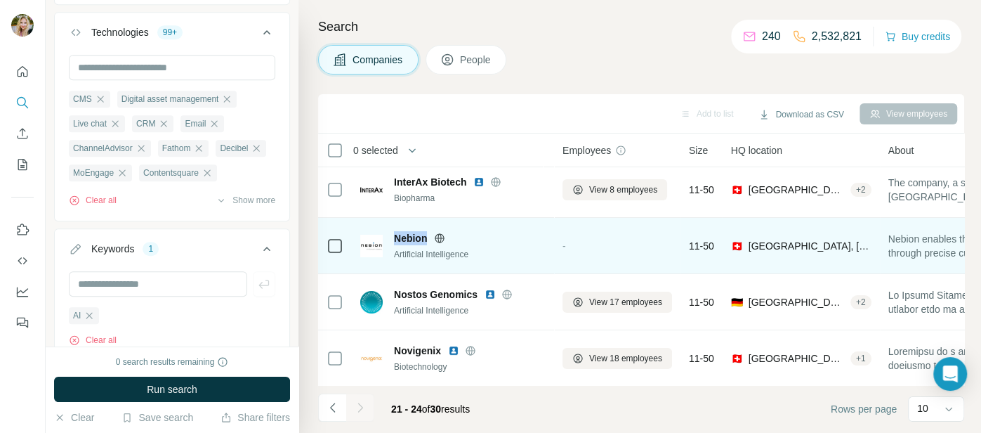
drag, startPoint x: 393, startPoint y: 236, endPoint x: 429, endPoint y: 239, distance: 36.6
click at [429, 239] on div "Nebion Artificial Intelligence" at bounding box center [452, 245] width 185 height 29
